Goal: Task Accomplishment & Management: Use online tool/utility

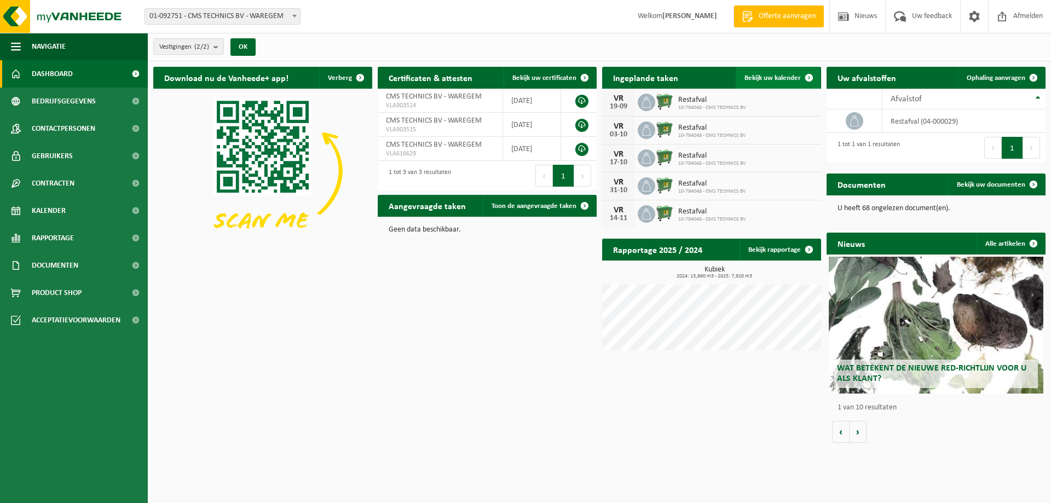
click at [795, 76] on span "Bekijk uw kalender" at bounding box center [772, 77] width 56 height 7
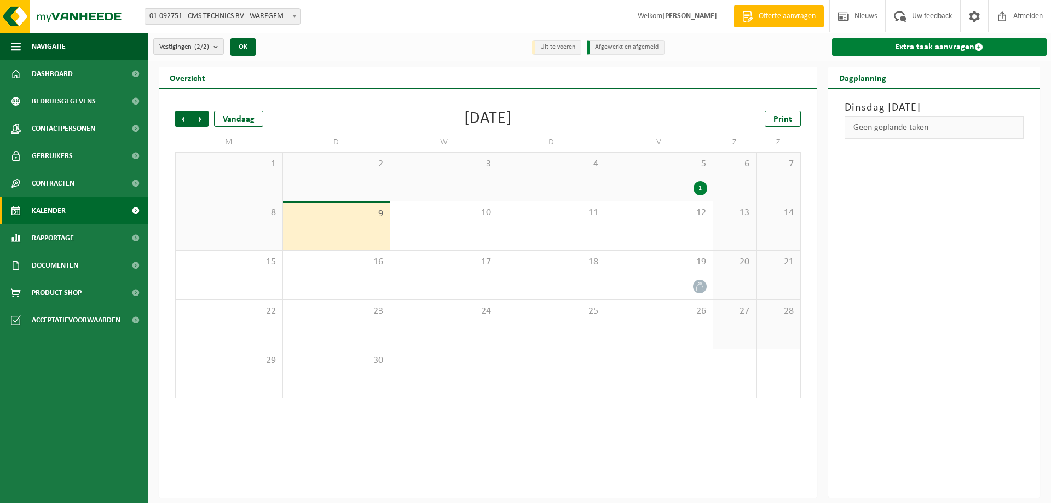
click at [907, 48] on link "Extra taak aanvragen" at bounding box center [939, 47] width 215 height 18
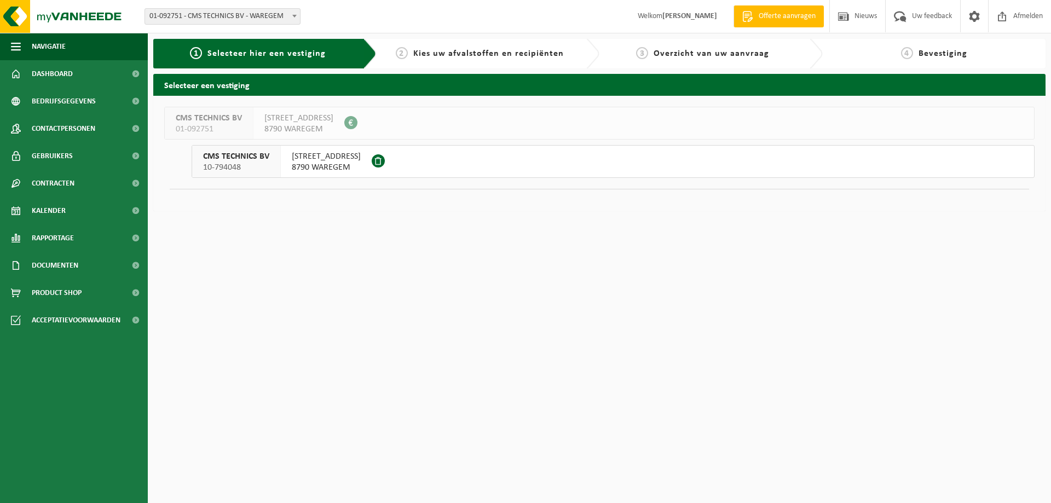
click at [250, 154] on span "CMS TECHNICS BV" at bounding box center [236, 156] width 66 height 11
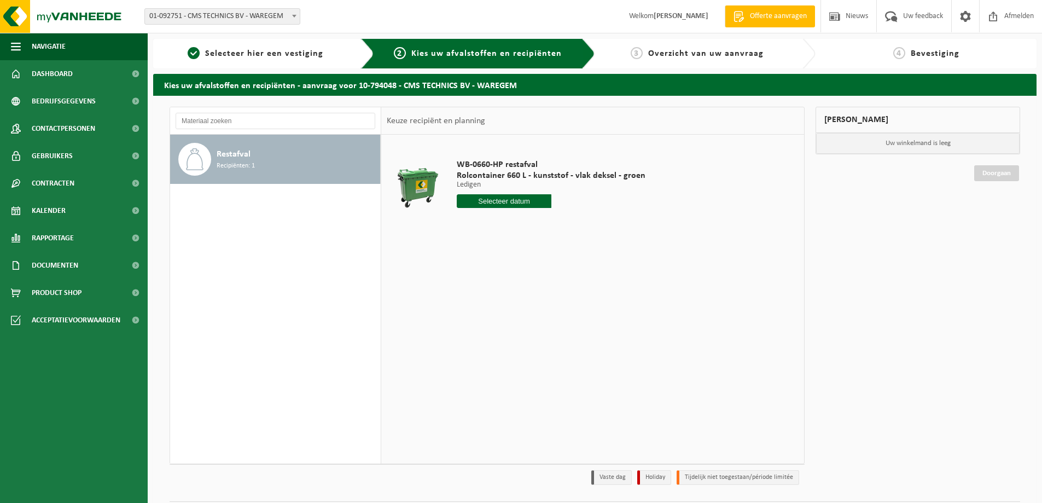
click at [512, 201] on input "text" at bounding box center [504, 201] width 95 height 14
click at [542, 279] on div "12" at bounding box center [544, 281] width 19 height 18
type input "Van [DATE]"
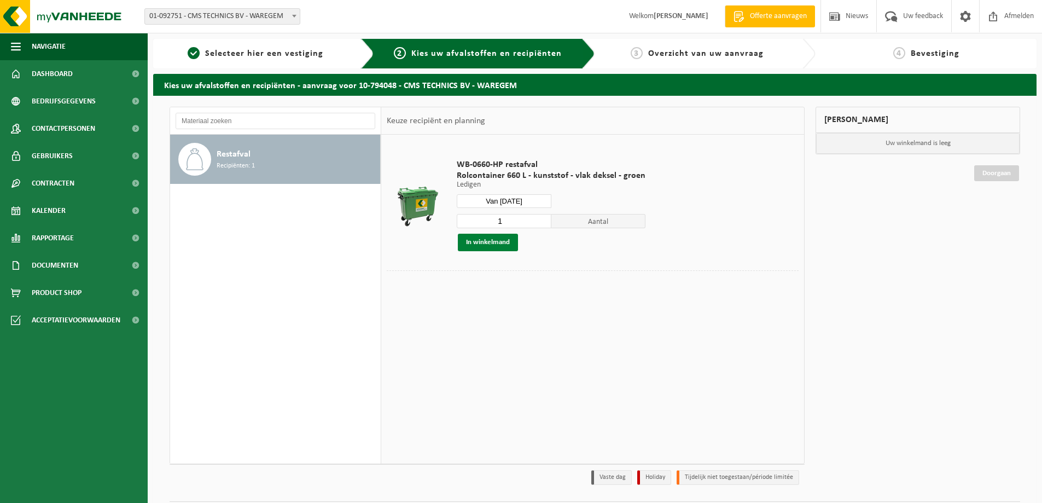
click at [490, 241] on button "In winkelmand" at bounding box center [488, 243] width 60 height 18
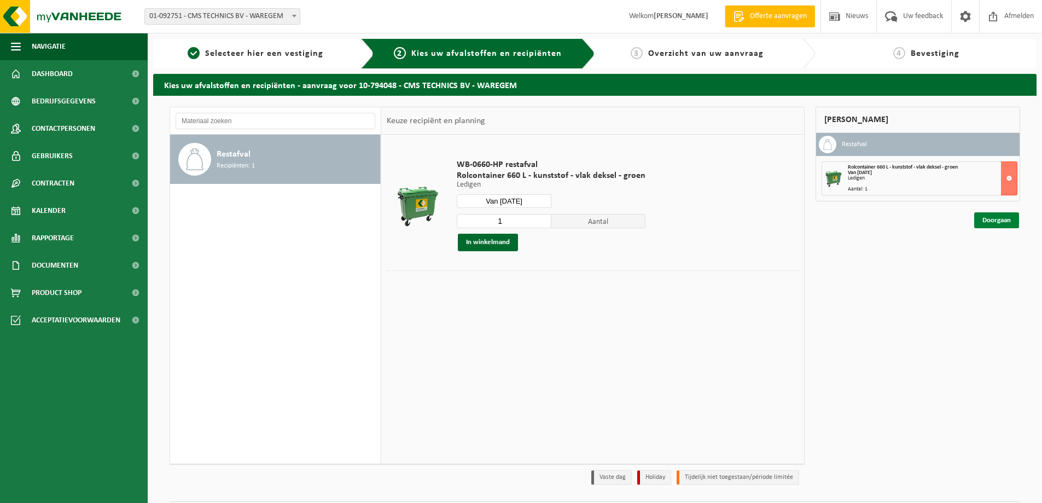
click at [993, 222] on link "Doorgaan" at bounding box center [997, 220] width 45 height 16
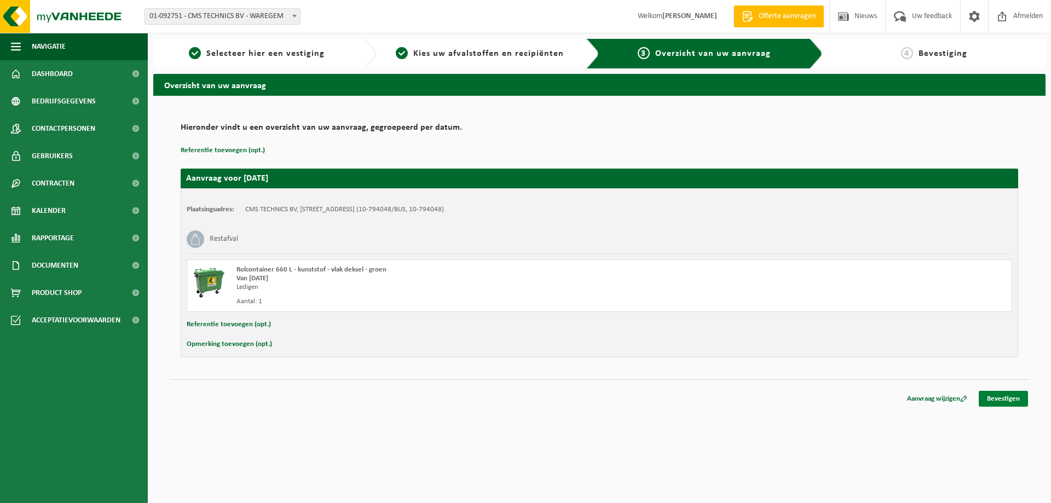
click at [1005, 400] on link "Bevestigen" at bounding box center [1002, 399] width 49 height 16
click at [1001, 397] on link "Bevestigen" at bounding box center [1002, 399] width 49 height 16
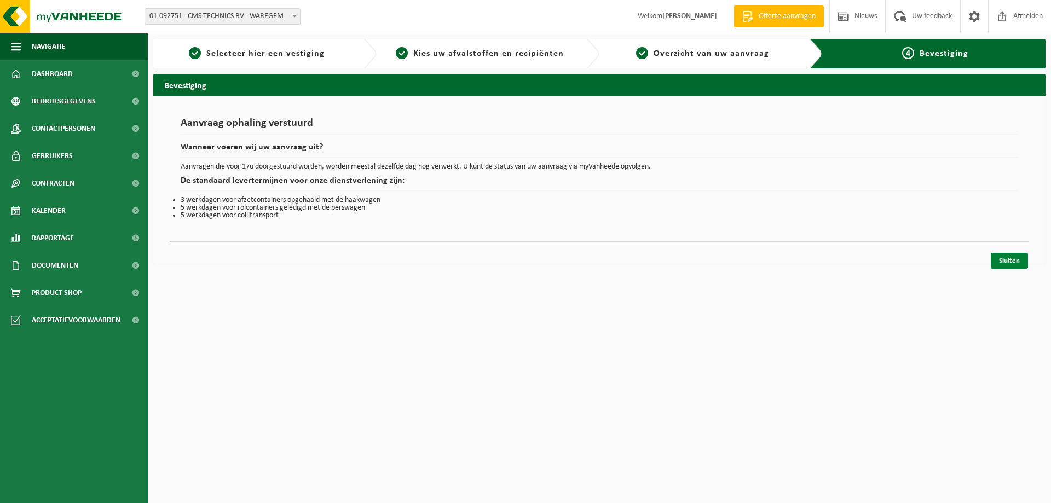
click at [1005, 258] on link "Sluiten" at bounding box center [1008, 261] width 37 height 16
